Goal: Information Seeking & Learning: Learn about a topic

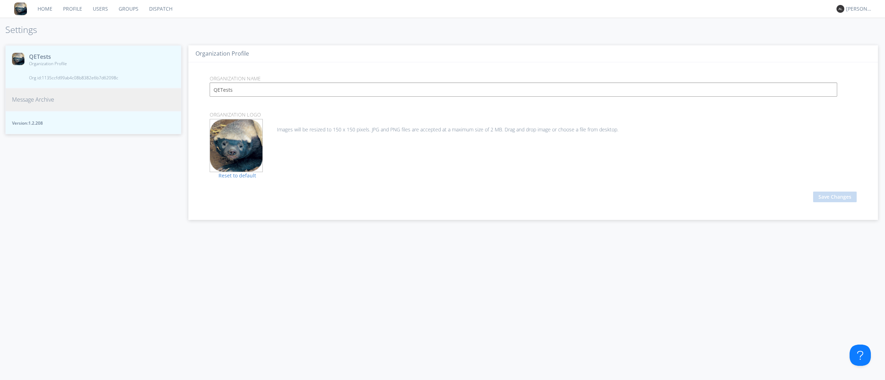
click at [165, 7] on link "Dispatch" at bounding box center [161, 9] width 34 height 18
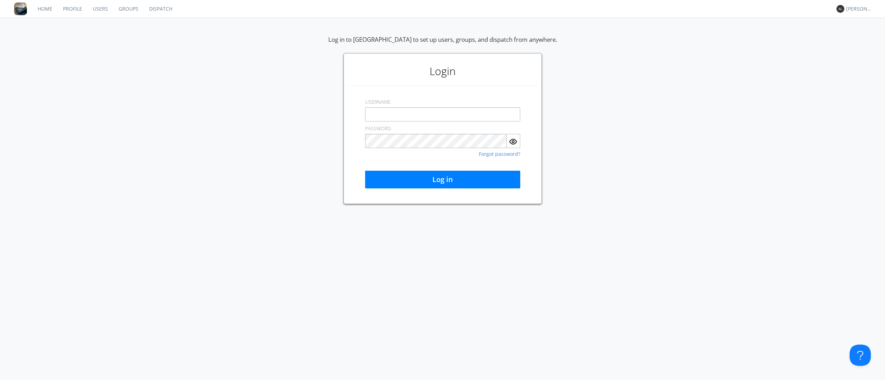
click at [435, 268] on div "Log in to [GEOGRAPHIC_DATA] to set up users, groups, and dispatch from anywhere…" at bounding box center [442, 199] width 885 height 362
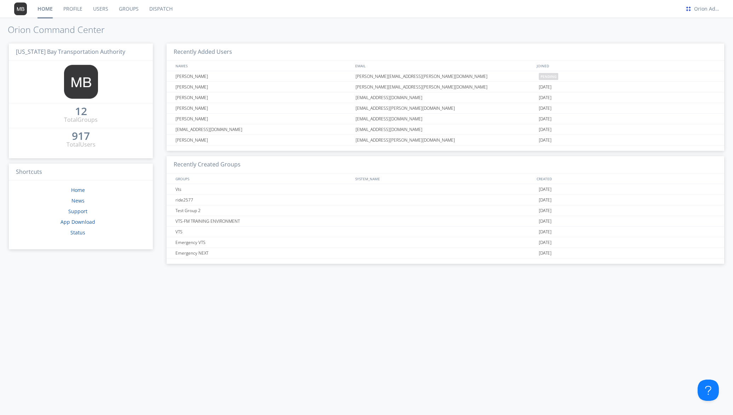
click at [101, 9] on link "Users" at bounding box center [101, 9] width 26 height 18
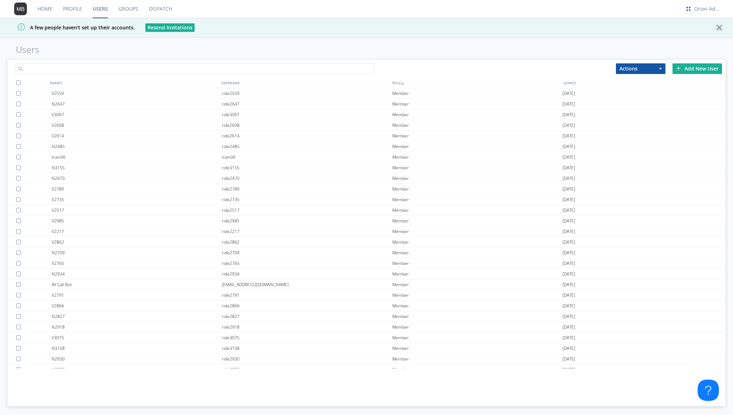
click at [86, 65] on input "text" at bounding box center [194, 68] width 359 height 11
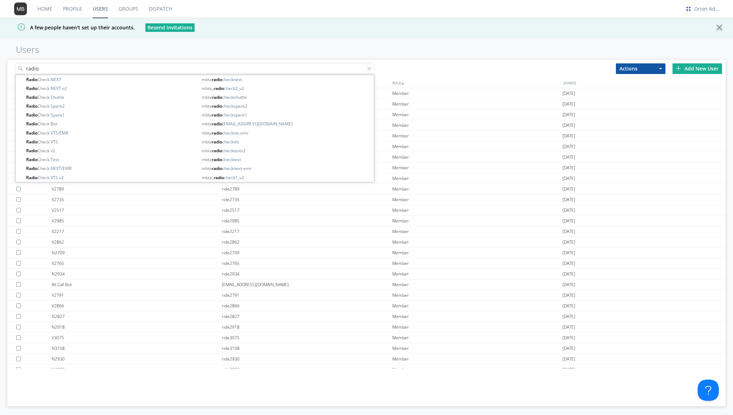
type input "radio"
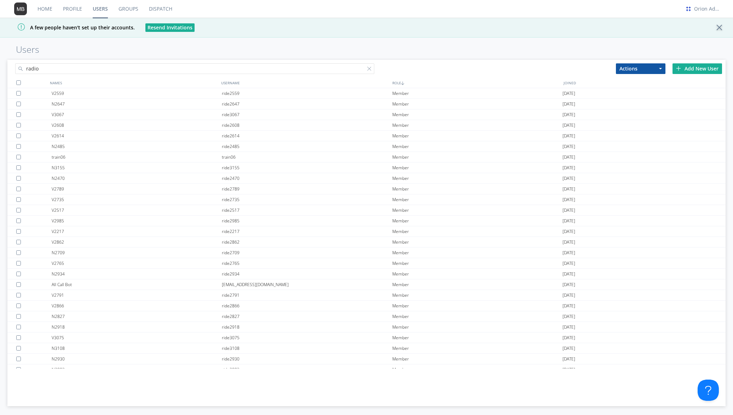
click at [37, 386] on div "NAMES USERNAME ROLE JOINED V2559 ride2559 Member 2020-03-23 N2647 ride2647 Memb…" at bounding box center [366, 233] width 719 height 311
click at [158, 10] on link "Dispatch" at bounding box center [161, 9] width 34 height 18
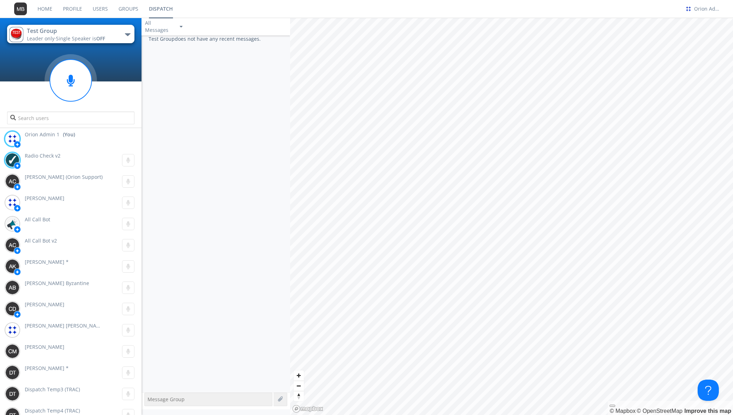
click at [125, 36] on button "Test Group Leader only · Single Speaker is OFF" at bounding box center [70, 34] width 127 height 18
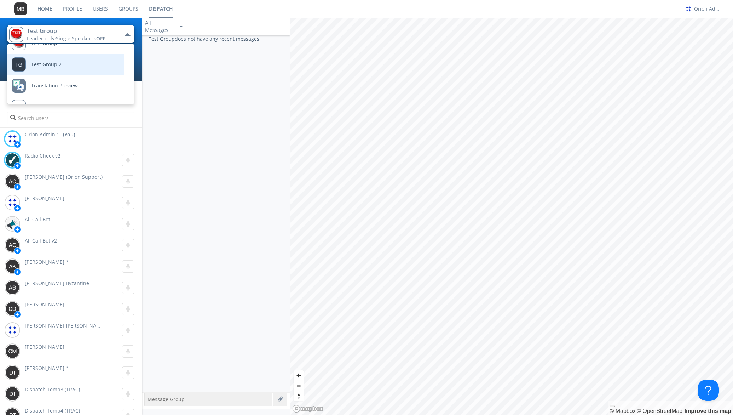
scroll to position [114, 0]
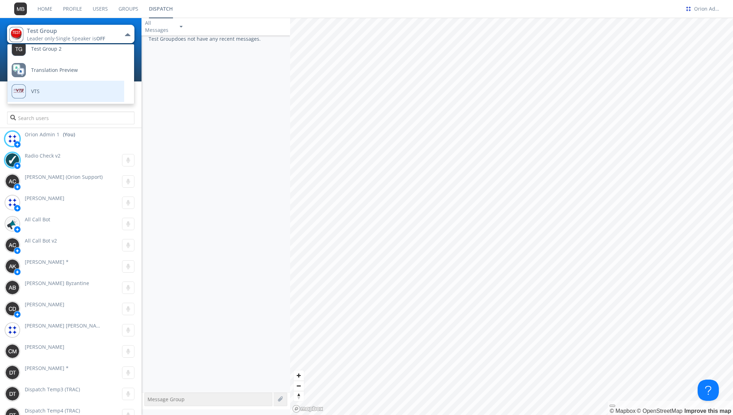
click at [66, 87] on link "VTS" at bounding box center [60, 91] width 106 height 21
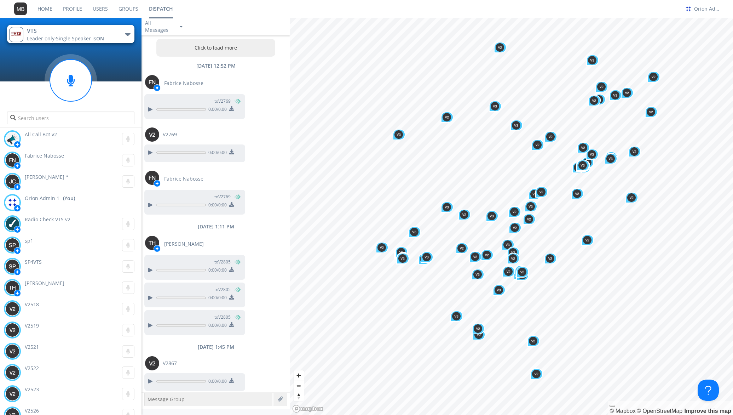
click at [103, 8] on link "Users" at bounding box center [100, 9] width 26 height 18
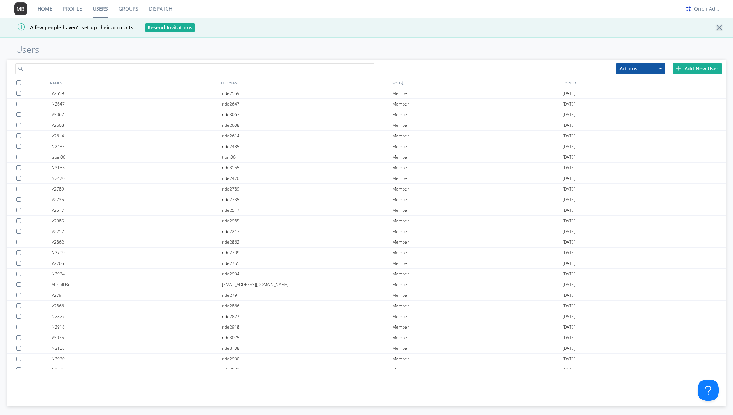
click at [97, 69] on input "text" at bounding box center [194, 68] width 359 height 11
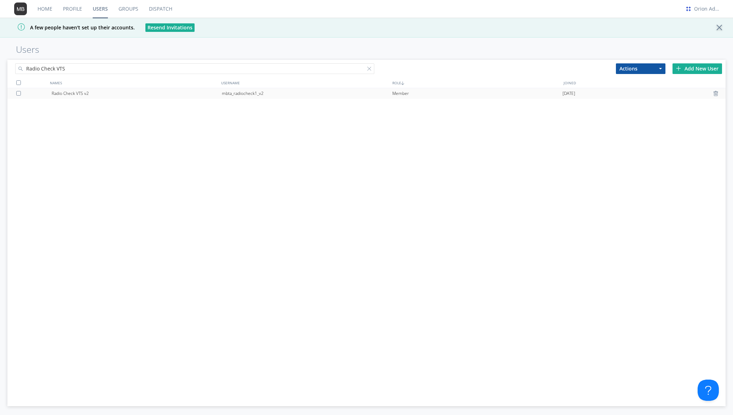
type input "Radio Check VTS"
click at [64, 92] on div "Radio Check VTS v2" at bounding box center [137, 93] width 170 height 11
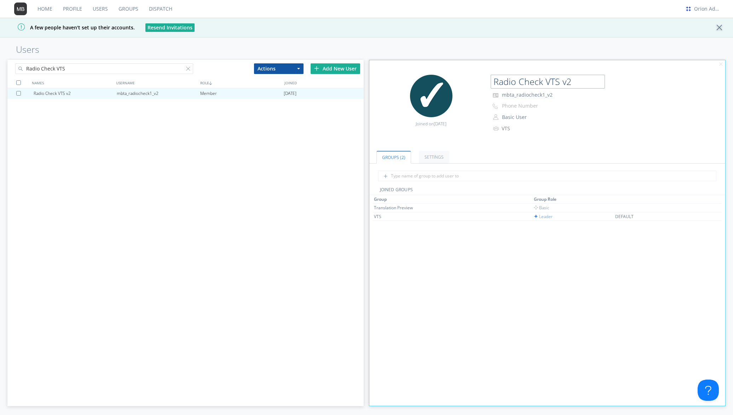
drag, startPoint x: 575, startPoint y: 80, endPoint x: 524, endPoint y: 72, distance: 51.5
click at [524, 72] on div "Edit Avatar Joined on 2022-11-03 Radio Check VTS v2 mbta_radiocheck1_v2 Phone N…" at bounding box center [548, 108] width 364 height 74
click at [128, 7] on link "Groups" at bounding box center [128, 9] width 30 height 18
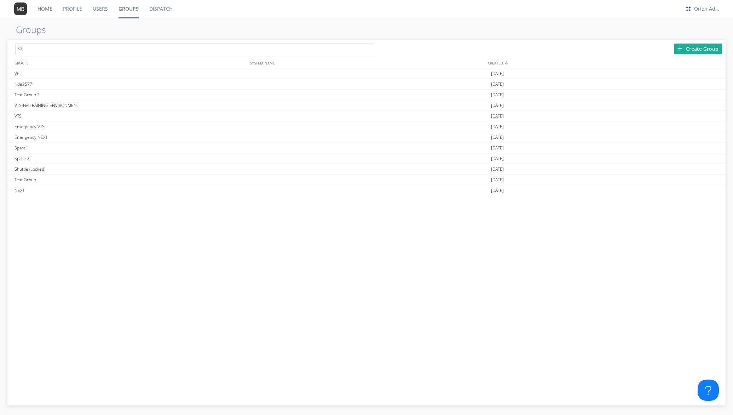
click at [82, 47] on input "text" at bounding box center [194, 49] width 359 height 11
type input "vts"
click at [61, 73] on div "VTS" at bounding box center [131, 73] width 236 height 11
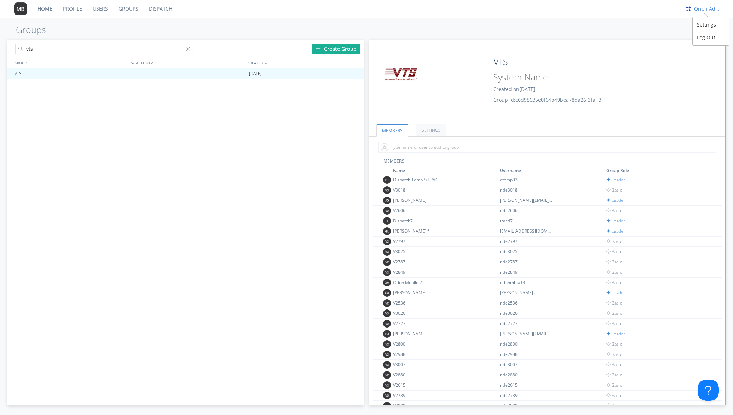
click at [702, 10] on div "Orion Admin 1" at bounding box center [708, 8] width 27 height 7
click at [700, 21] on div "Settings" at bounding box center [711, 24] width 36 height 13
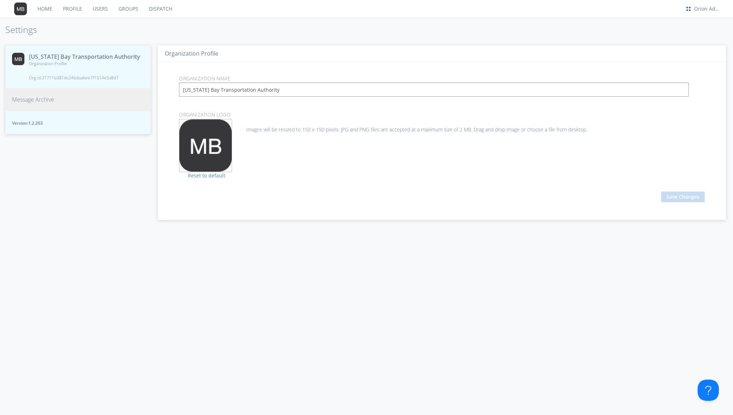
click at [91, 81] on span "Org id: 21771b381dc24bdaa6ee7f1514e5a8d7" at bounding box center [84, 78] width 111 height 6
click at [103, 7] on link "Users" at bounding box center [100, 9] width 26 height 18
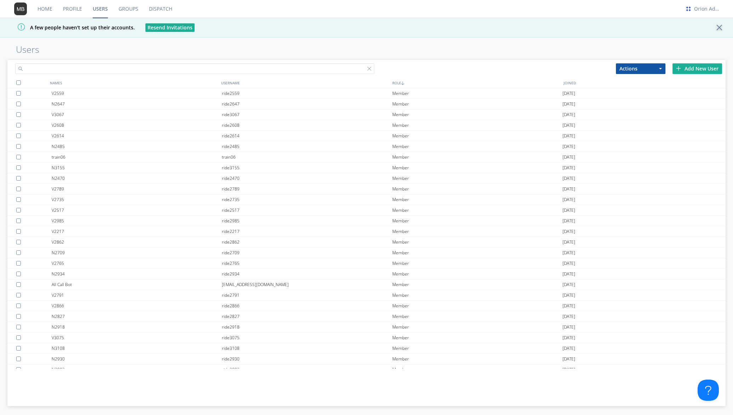
click at [120, 68] on input "text" at bounding box center [194, 68] width 359 height 11
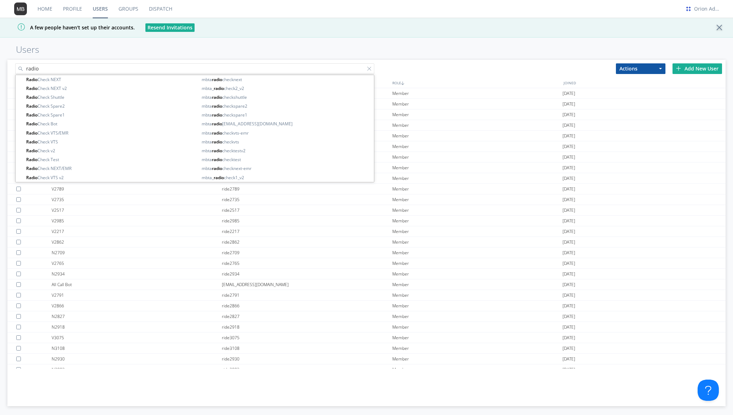
type input "radio"
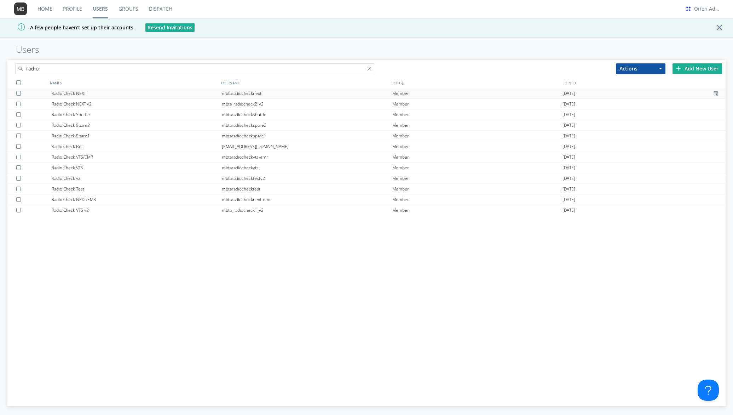
click at [83, 92] on div "Radio Check NEXT" at bounding box center [137, 93] width 170 height 10
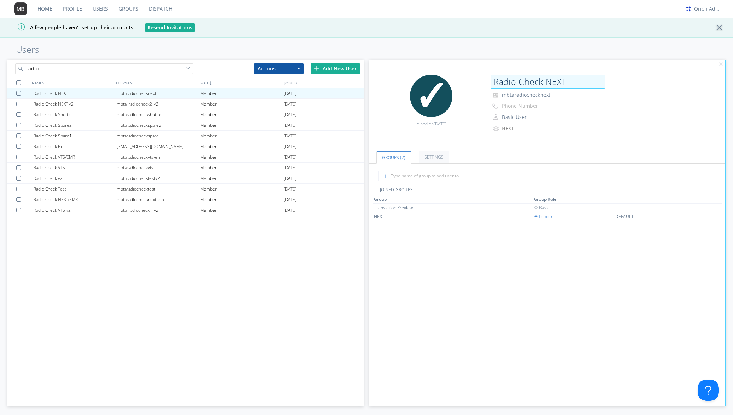
click at [564, 81] on input "Radio Check NEXT" at bounding box center [548, 82] width 114 height 14
drag, startPoint x: 564, startPoint y: 81, endPoint x: 477, endPoint y: 78, distance: 87.5
click at [477, 78] on div "Edit Avatar Joined on 2020-11-09 Radio Check NEXT mbtaradiochecknext Phone Numb…" at bounding box center [548, 108] width 364 height 74
click at [374, 215] on div "NEXT" at bounding box center [400, 216] width 53 height 6
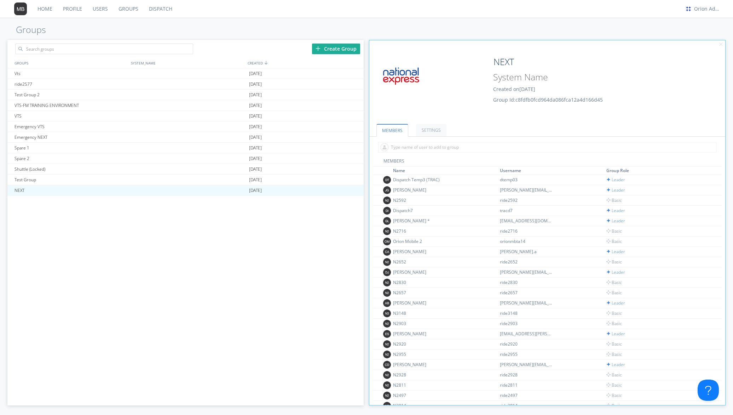
click at [544, 99] on span "Group Id: c8fdfb0fcd964da086fca12a4d166d45" at bounding box center [548, 99] width 110 height 7
copy span "c8fdfb0fcd964da086fca12a4d166d45"
click at [100, 6] on link "Users" at bounding box center [100, 9] width 26 height 18
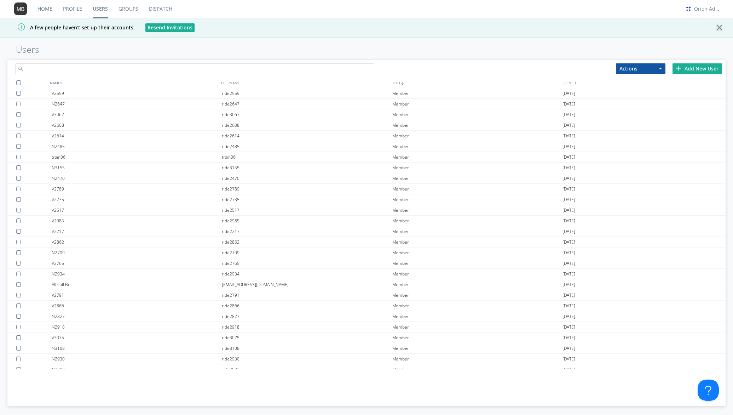
click at [73, 64] on input "text" at bounding box center [194, 68] width 359 height 11
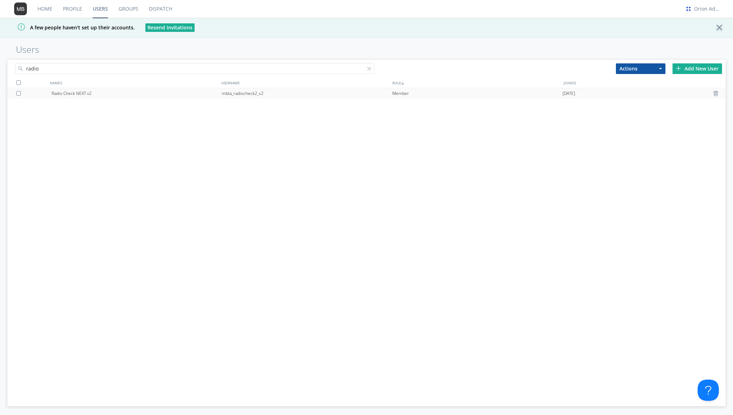
type input "radio"
click at [95, 93] on div "Radio Check NEXT v2" at bounding box center [137, 93] width 170 height 11
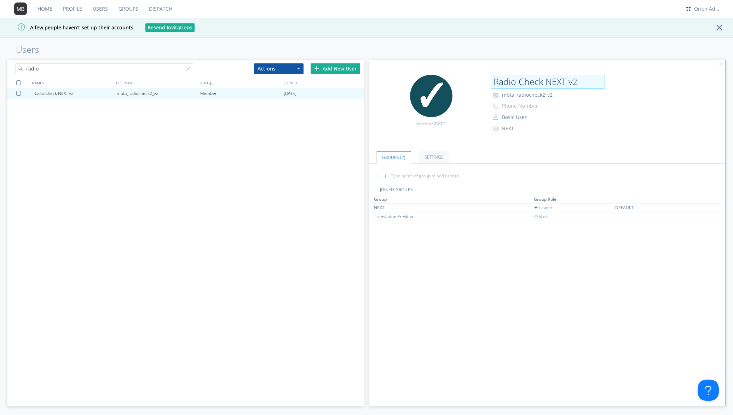
drag, startPoint x: 575, startPoint y: 81, endPoint x: 495, endPoint y: 82, distance: 80.7
click at [495, 82] on input "Radio Check NEXT v2" at bounding box center [548, 82] width 114 height 14
click at [377, 206] on div "NEXT" at bounding box center [400, 208] width 53 height 6
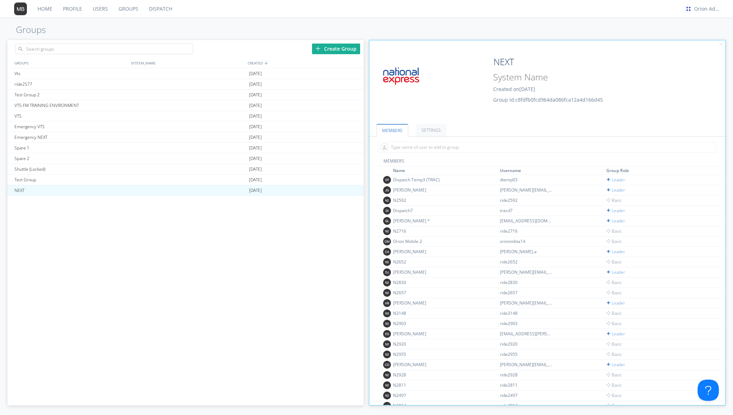
click at [98, 10] on link "Users" at bounding box center [100, 9] width 26 height 18
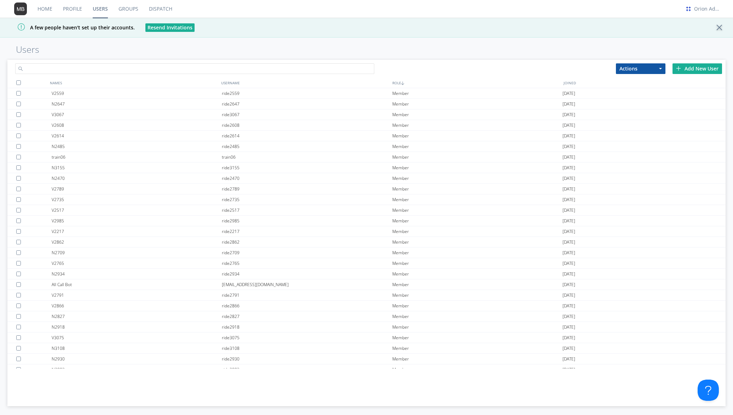
click at [62, 68] on input "text" at bounding box center [194, 68] width 359 height 11
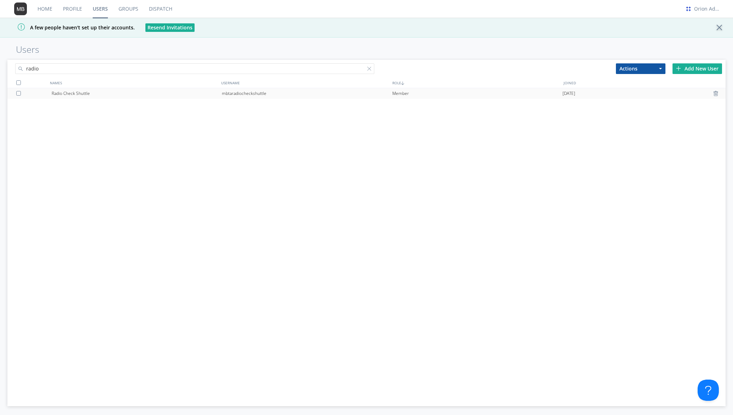
type input "radio"
click at [62, 95] on div "Radio Check Shuttle" at bounding box center [137, 93] width 170 height 11
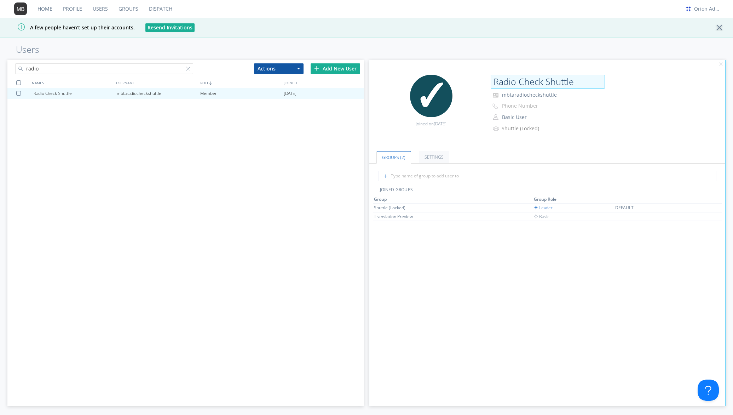
drag, startPoint x: 575, startPoint y: 82, endPoint x: 494, endPoint y: 83, distance: 81.1
click at [494, 83] on input "Radio Check Shuttle" at bounding box center [548, 82] width 114 height 14
click at [443, 292] on div "Group Group Role Shuttle (Locked) Leader DEFAULT Translation Preview Basic" at bounding box center [547, 340] width 349 height 290
click at [388, 208] on div "Shuttle (Locked)" at bounding box center [400, 208] width 53 height 6
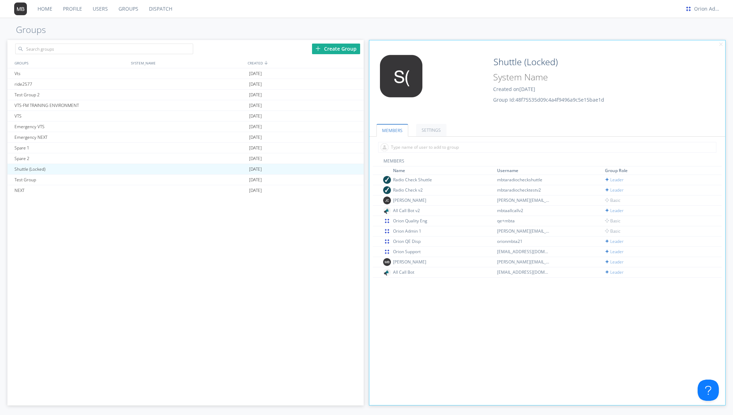
click at [99, 9] on link "Users" at bounding box center [100, 9] width 26 height 18
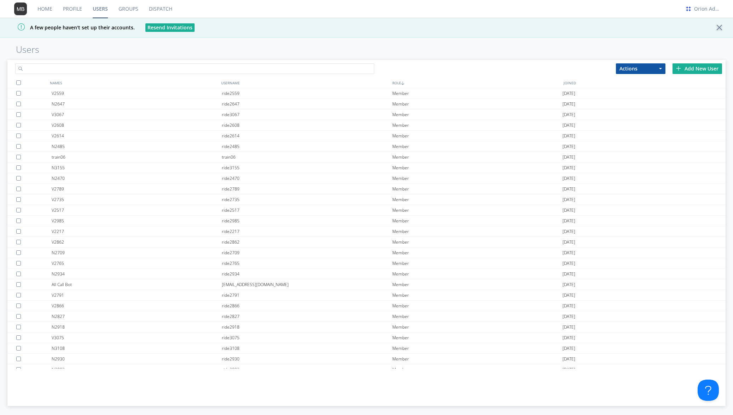
click at [200, 68] on input "text" at bounding box center [194, 68] width 359 height 11
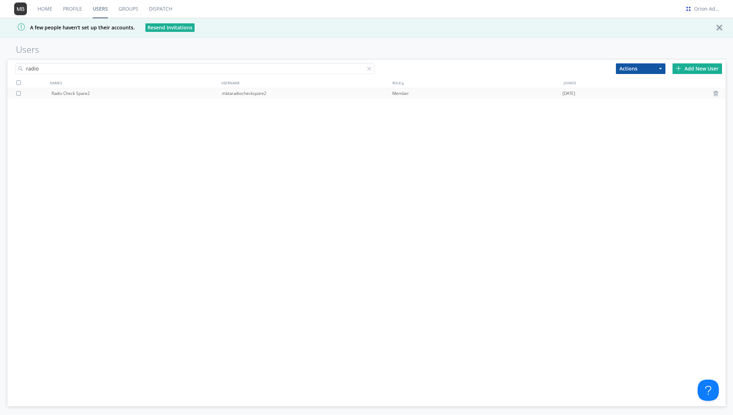
type input "radio"
click at [90, 95] on div "Radio Check Spare2" at bounding box center [137, 93] width 170 height 11
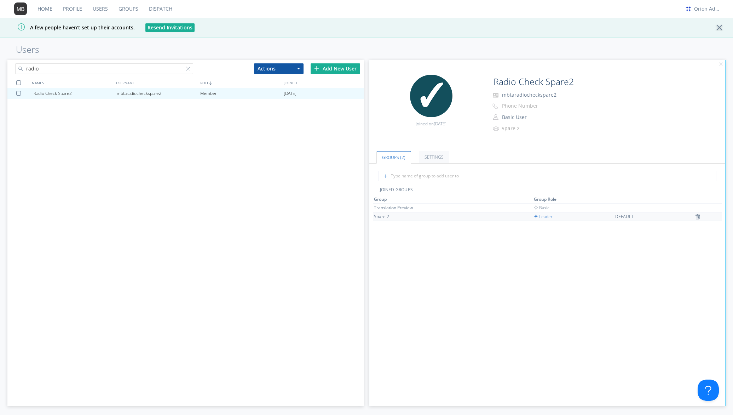
click at [392, 215] on div "Spare 2" at bounding box center [400, 216] width 53 height 6
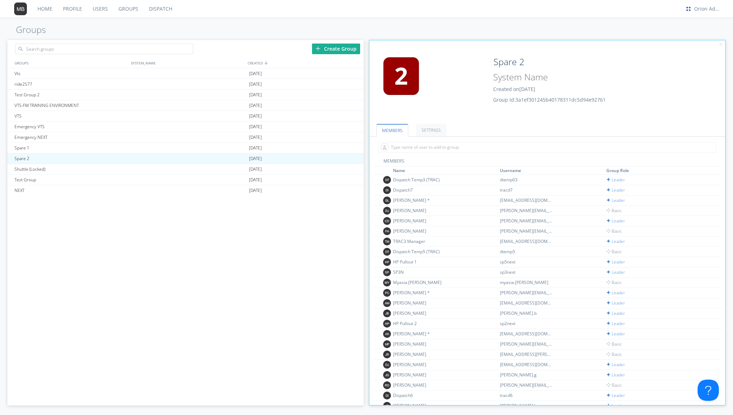
click at [104, 7] on link "Users" at bounding box center [100, 9] width 26 height 18
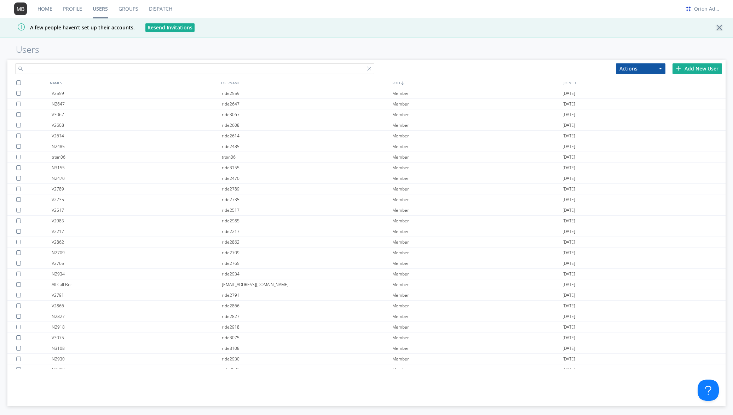
click at [72, 71] on input "text" at bounding box center [194, 68] width 359 height 11
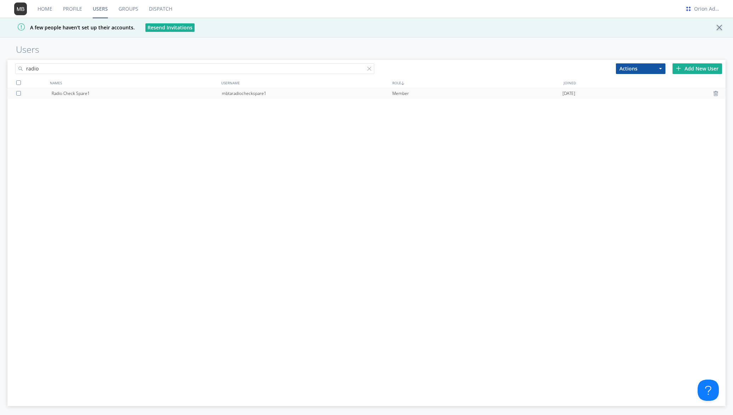
type input "radio"
click at [74, 95] on div "Radio Check Spare1" at bounding box center [137, 93] width 170 height 11
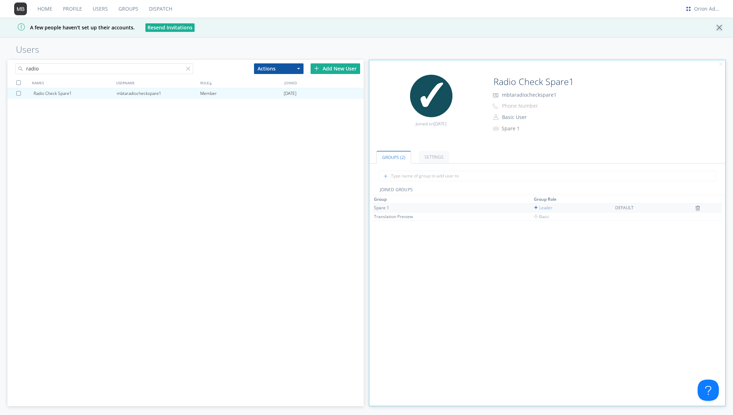
click at [384, 207] on div "Spare 1" at bounding box center [400, 208] width 53 height 6
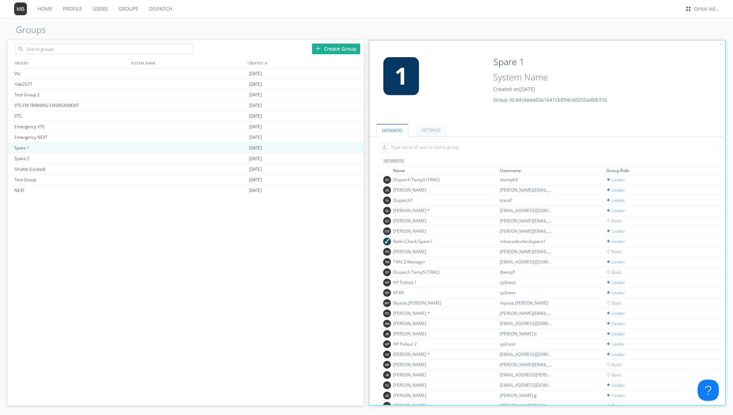
click at [99, 8] on link "Users" at bounding box center [100, 9] width 26 height 18
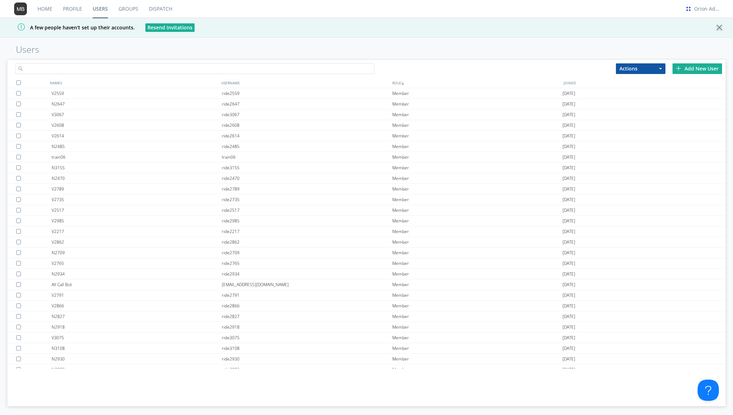
click at [80, 69] on input "text" at bounding box center [194, 68] width 359 height 11
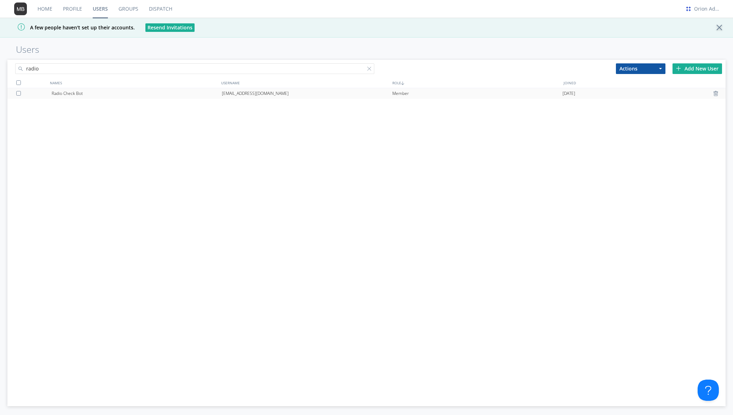
type input "radio"
click at [74, 93] on div "Radio Check Bot" at bounding box center [137, 93] width 170 height 11
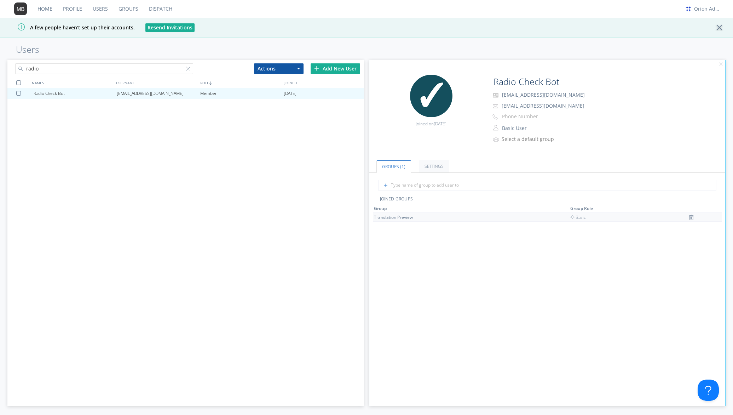
click at [404, 217] on div "Translation Preview" at bounding box center [400, 217] width 53 height 6
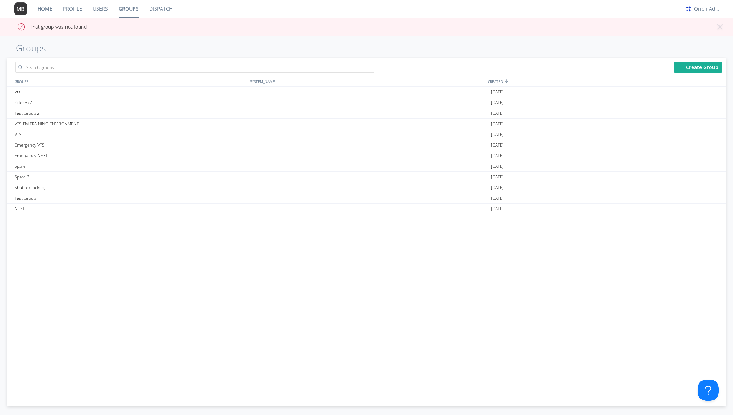
click at [49, 7] on link "Home" at bounding box center [44, 9] width 25 height 18
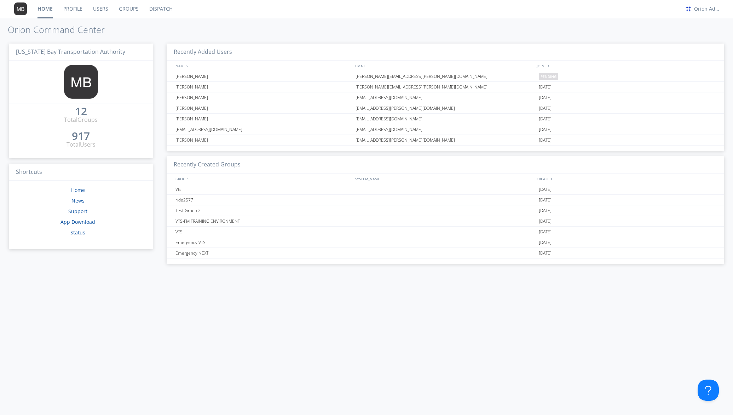
click at [99, 10] on link "Users" at bounding box center [101, 9] width 26 height 18
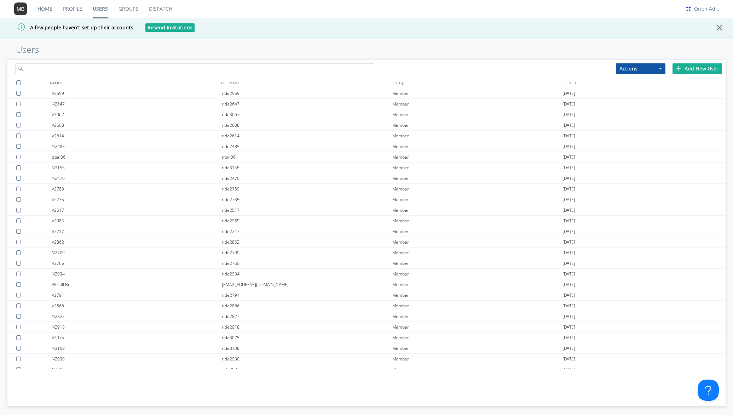
click at [122, 67] on input "text" at bounding box center [194, 68] width 359 height 11
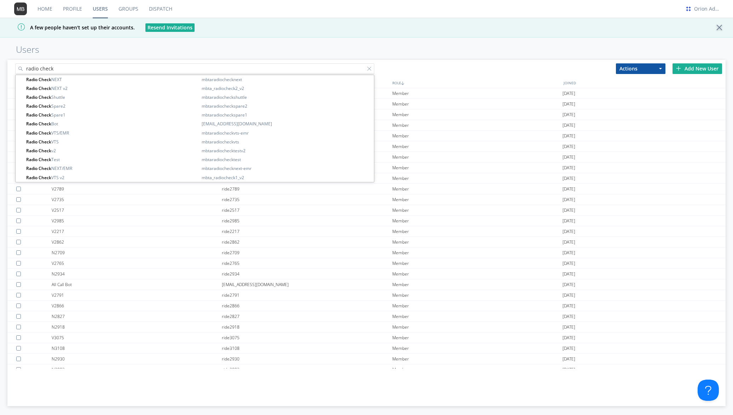
click at [76, 69] on input "radio check" at bounding box center [194, 68] width 359 height 11
type input "radio check"
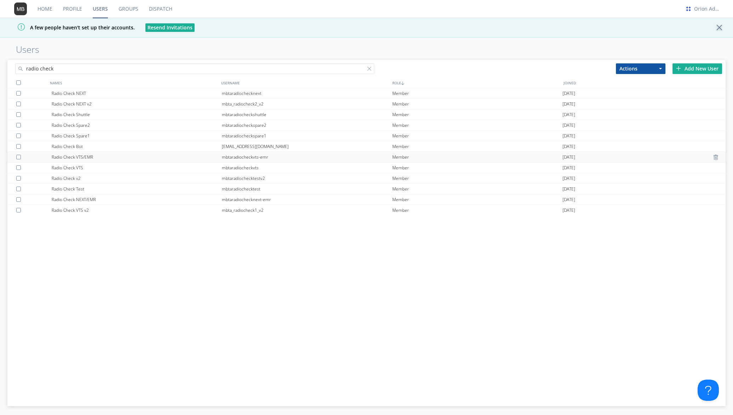
click at [87, 155] on div "Radio Check VTS/EMR" at bounding box center [137, 157] width 170 height 10
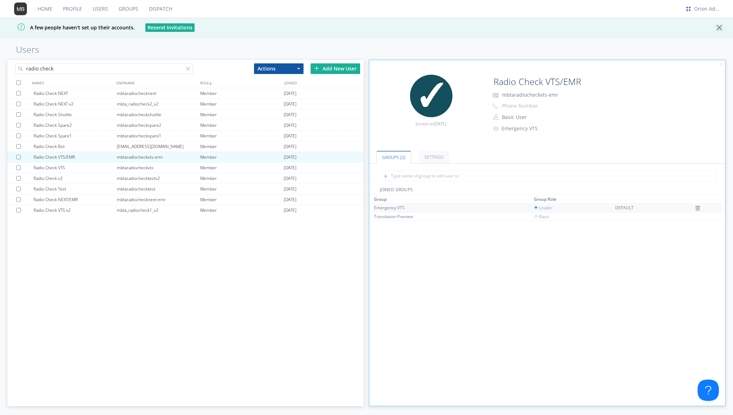
click at [402, 206] on div "Emergency VTS" at bounding box center [400, 208] width 53 height 6
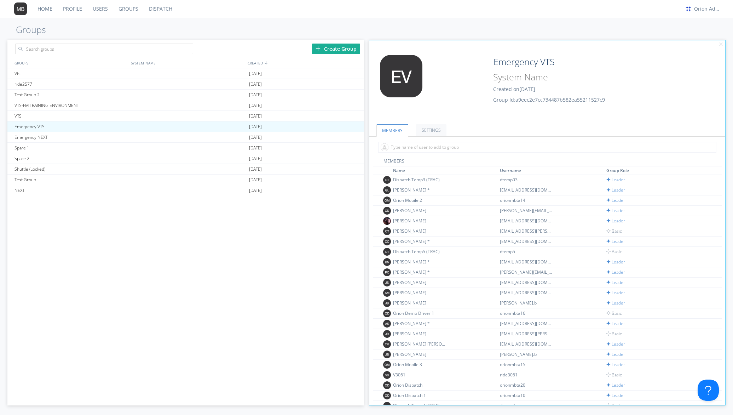
click at [102, 8] on link "Users" at bounding box center [100, 9] width 26 height 18
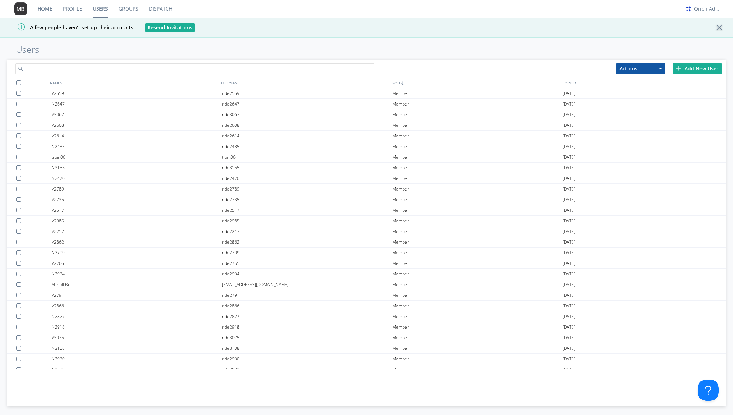
click at [78, 69] on input "text" at bounding box center [194, 68] width 359 height 11
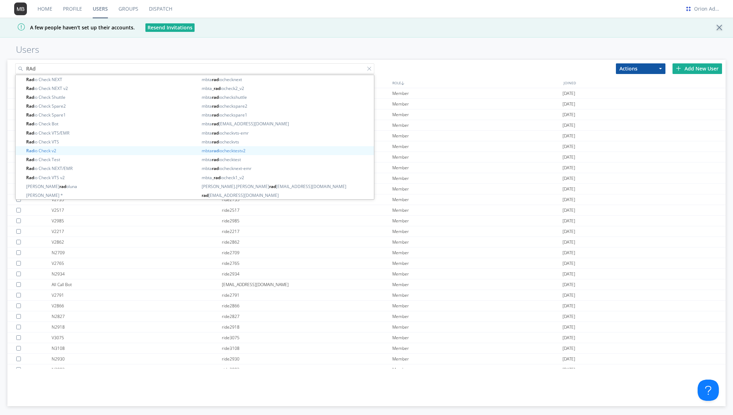
scroll to position [0, 0]
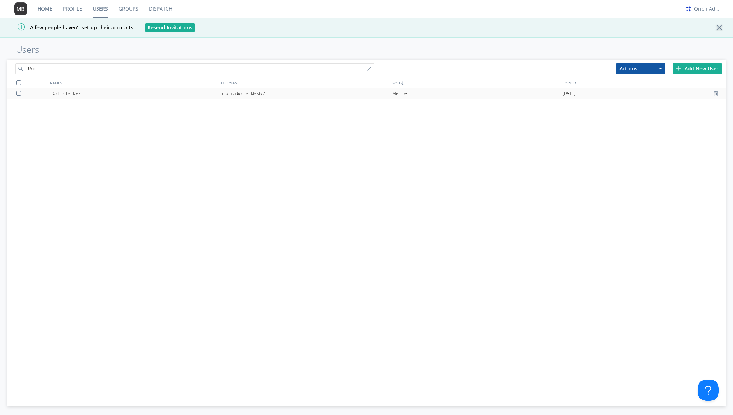
type input "RAd"
click at [74, 92] on div "Radio Check v2" at bounding box center [137, 93] width 170 height 11
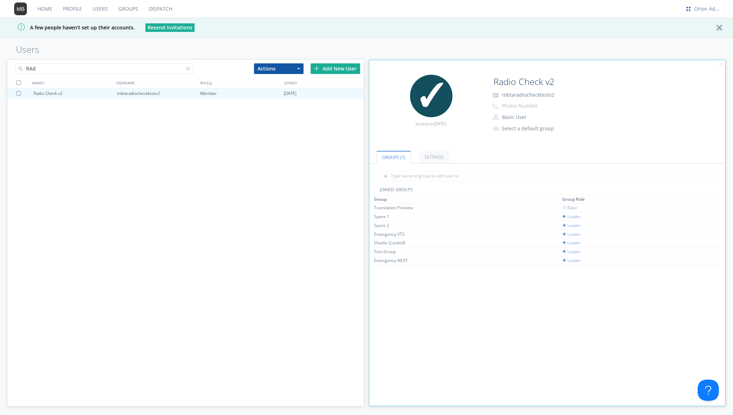
click at [160, 9] on link "Dispatch" at bounding box center [161, 9] width 34 height 18
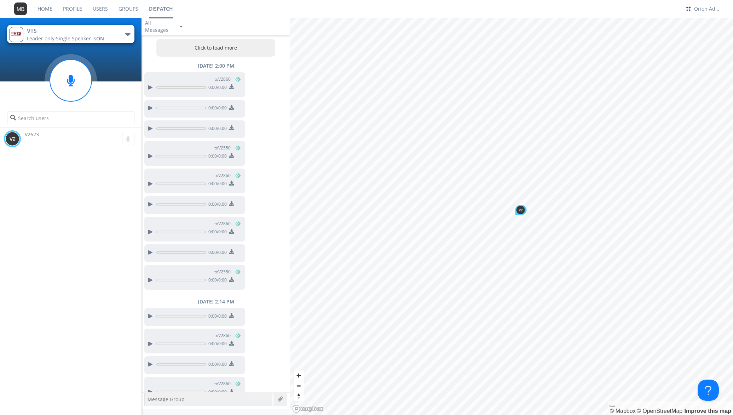
click at [116, 33] on button "VTS Leader only · Single Speaker is ON" at bounding box center [70, 34] width 127 height 18
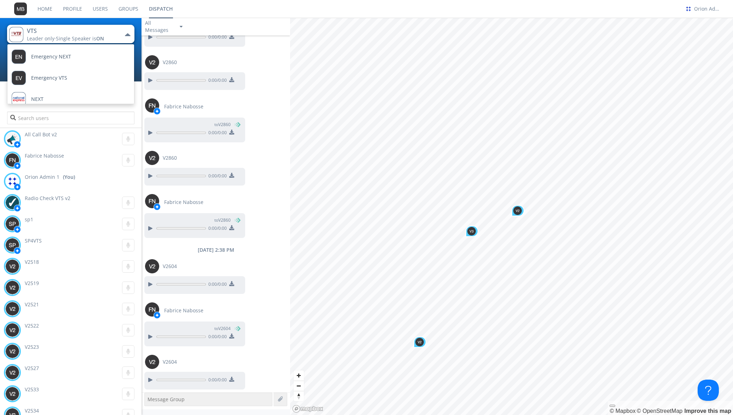
click at [100, 7] on link "Users" at bounding box center [100, 9] width 26 height 18
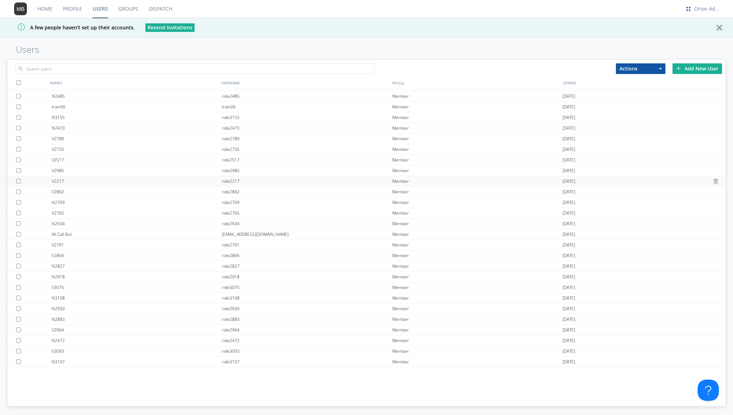
scroll to position [81, 0]
click at [75, 68] on input "text" at bounding box center [194, 68] width 359 height 11
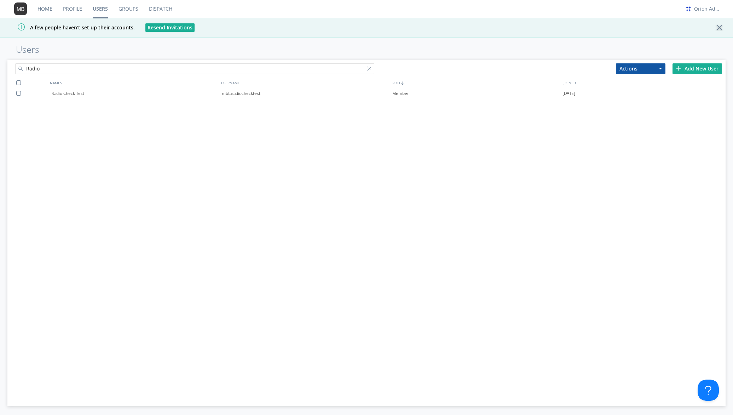
scroll to position [0, 0]
type input "Radio"
click at [68, 94] on div "Radio Check Test" at bounding box center [137, 93] width 170 height 11
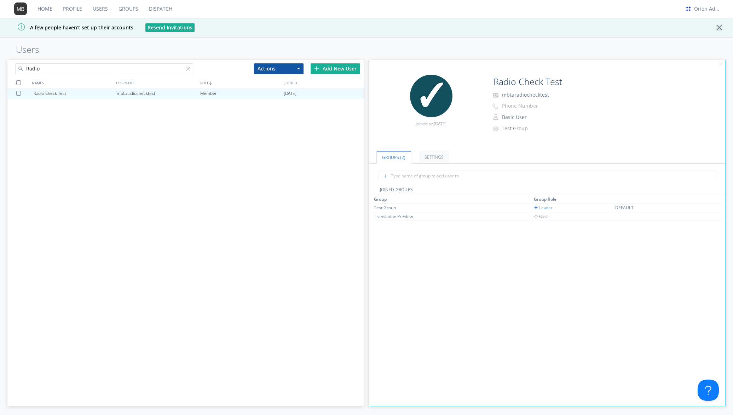
click at [104, 67] on input "Radio" at bounding box center [104, 68] width 178 height 11
click at [67, 95] on div "Radio Check NEXT/EMR" at bounding box center [76, 93] width 84 height 11
click at [386, 215] on div "Emergency NEXT" at bounding box center [400, 216] width 53 height 6
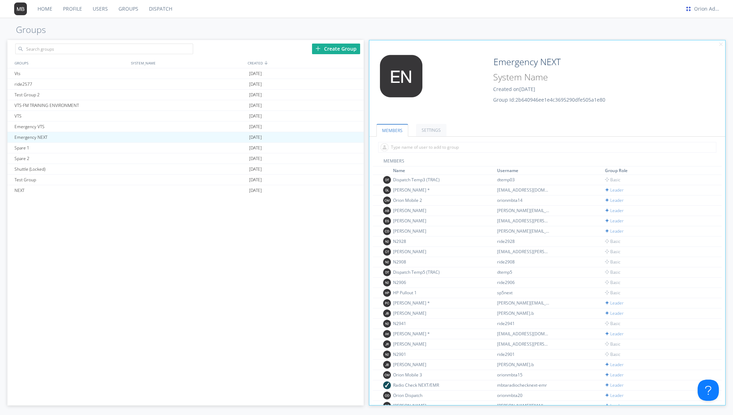
click at [103, 9] on link "Users" at bounding box center [100, 9] width 26 height 18
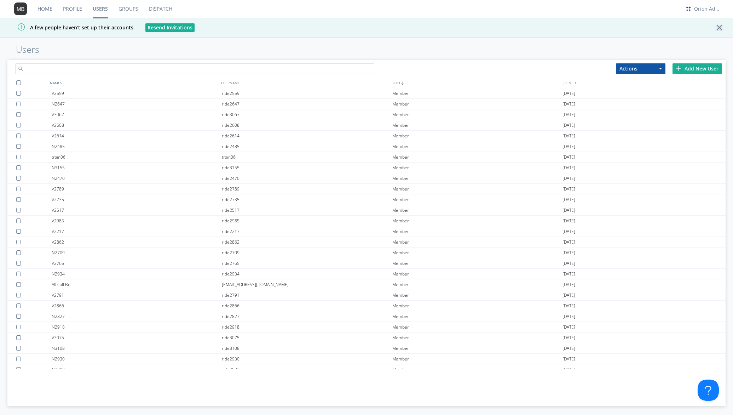
click at [85, 64] on input "text" at bounding box center [194, 68] width 359 height 11
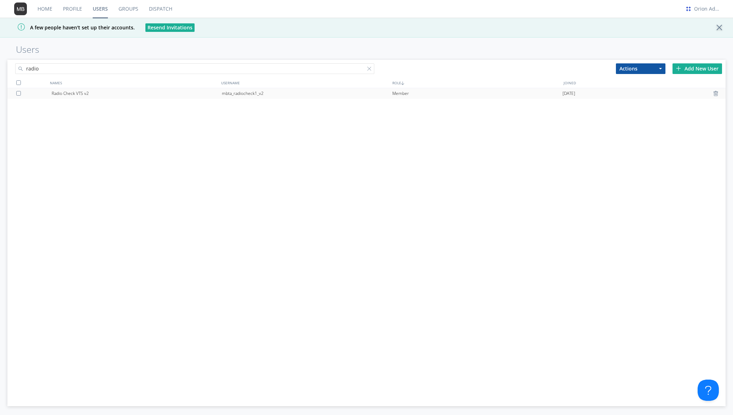
type input "radio"
click at [73, 88] on div "Radio Check VTS v2" at bounding box center [137, 93] width 170 height 11
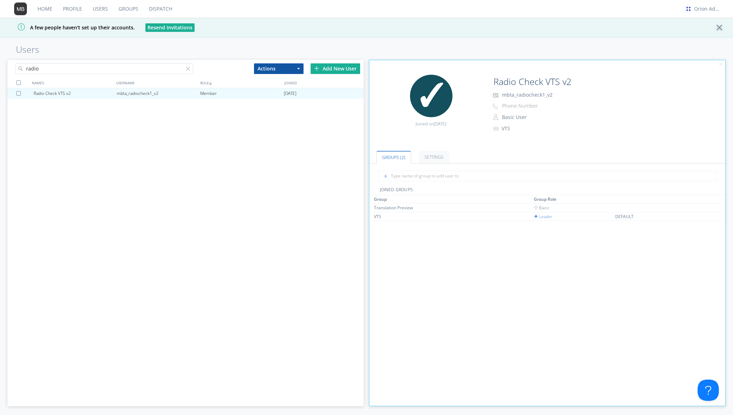
click at [127, 9] on link "Groups" at bounding box center [128, 9] width 30 height 18
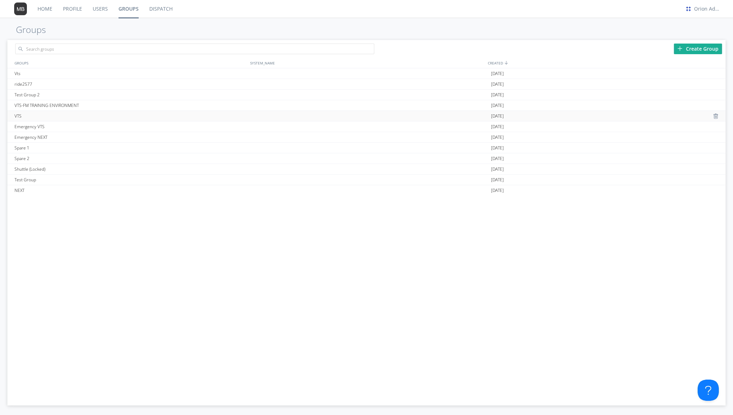
click at [17, 116] on div "VTS" at bounding box center [131, 116] width 236 height 10
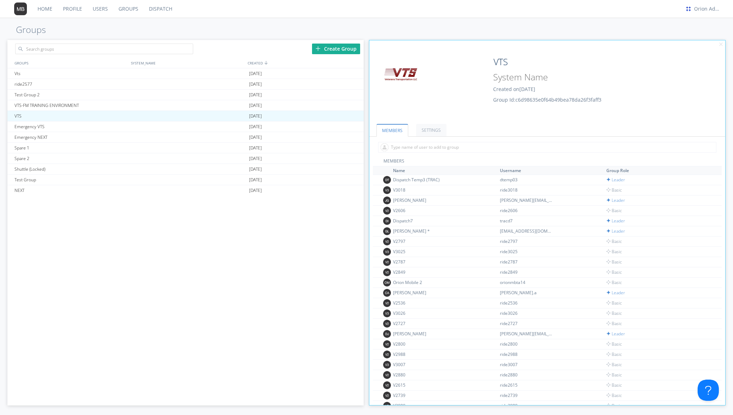
click at [399, 170] on th "Name" at bounding box center [445, 170] width 107 height 8
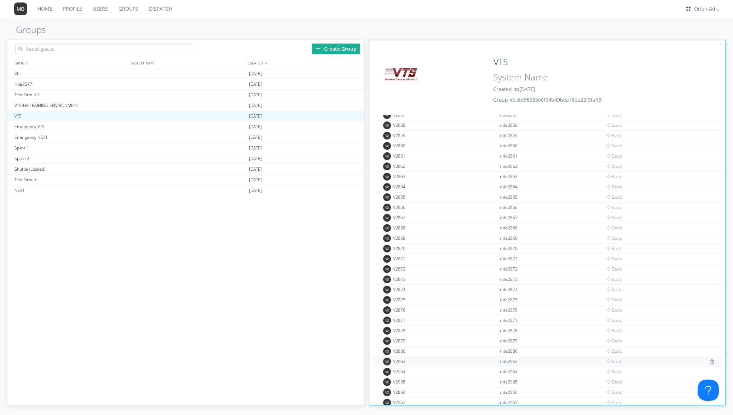
scroll to position [3741, 0]
click at [161, 6] on link "Dispatch" at bounding box center [161, 9] width 34 height 18
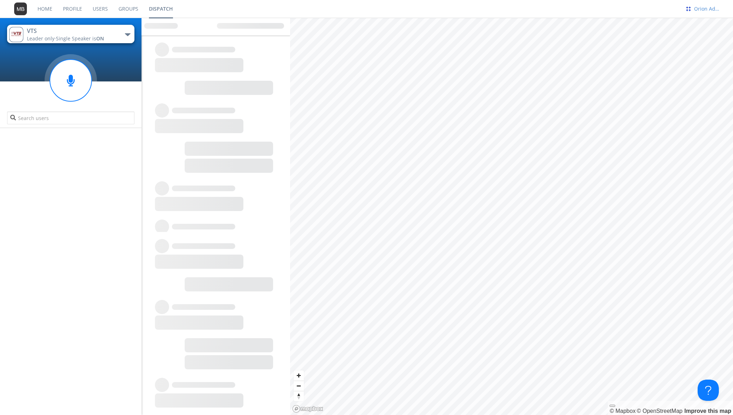
click at [703, 10] on div "Orion Admin 1" at bounding box center [708, 8] width 27 height 7
click at [702, 22] on div "Settings" at bounding box center [711, 24] width 36 height 13
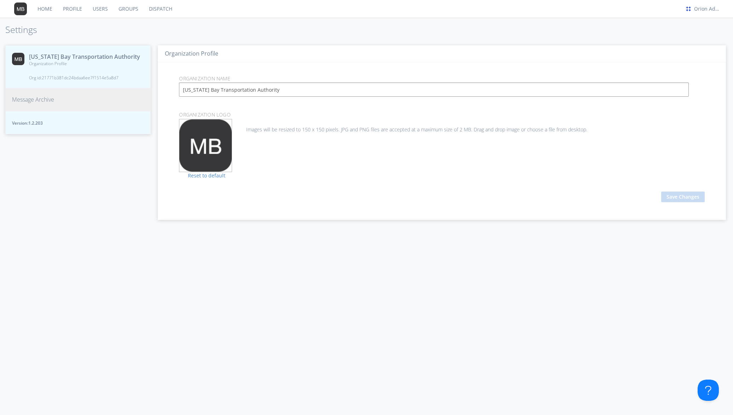
click at [35, 104] on span "Message Archive" at bounding box center [33, 100] width 42 height 8
